Goal: Task Accomplishment & Management: Manage account settings

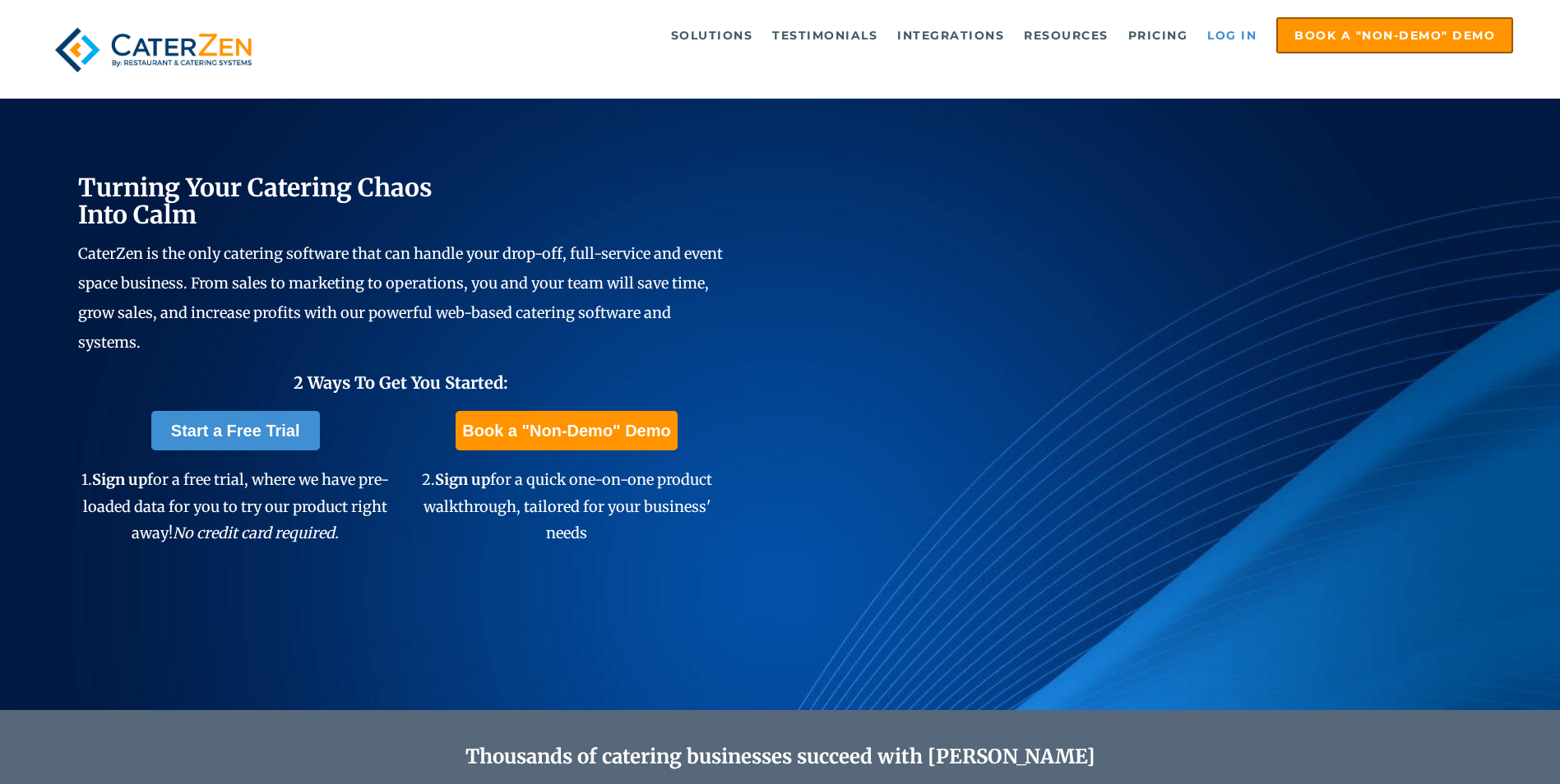
click at [1236, 36] on link "Log in" at bounding box center [1232, 36] width 66 height 33
click at [1234, 42] on link "Log in" at bounding box center [1232, 36] width 66 height 33
click at [1205, 45] on link "Log in" at bounding box center [1232, 36] width 66 height 33
